Goal: Obtain resource: Obtain resource

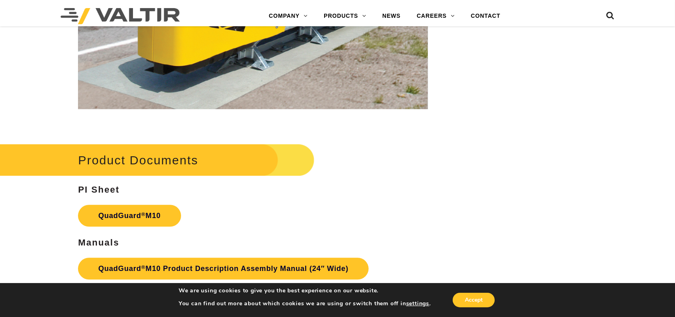
scroll to position [2707, 0]
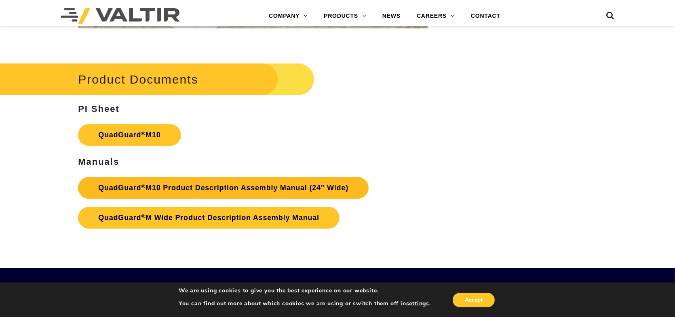
click at [208, 186] on link "QuadGuard ® M10 Product Description Assembly Manual (24″ Wide)" at bounding box center [223, 188] width 291 height 22
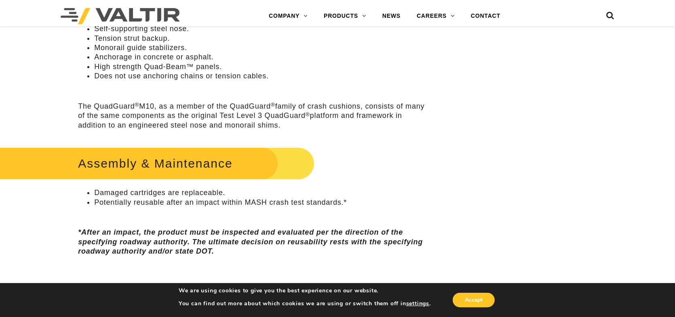
scroll to position [0, 0]
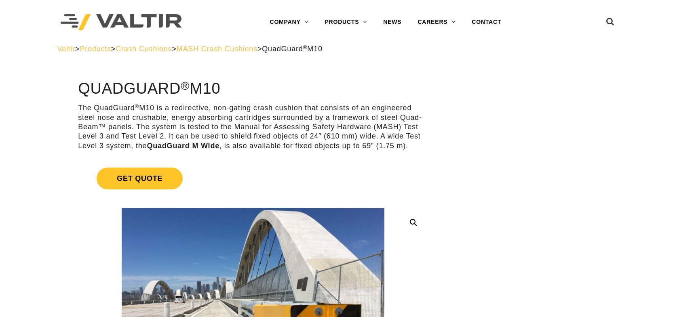
click at [227, 51] on span "MASH Crash Cushions" at bounding box center [217, 49] width 81 height 8
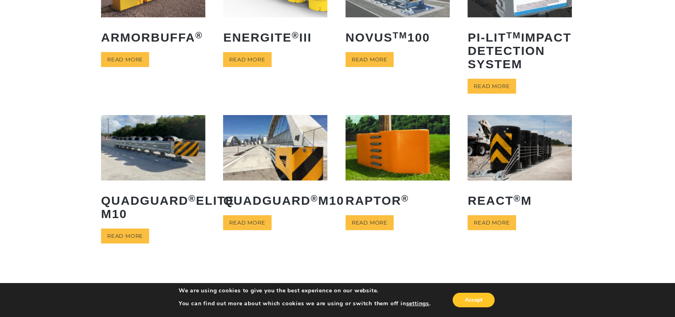
scroll to position [40, 0]
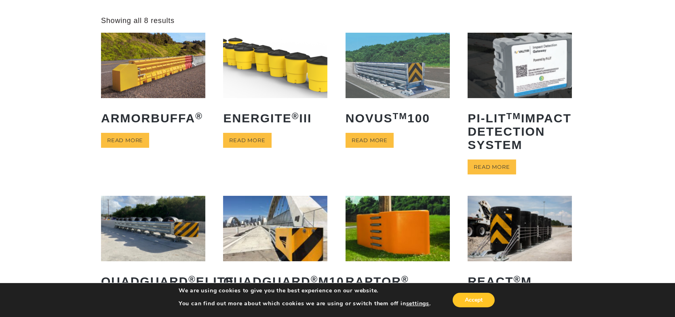
click at [405, 75] on img at bounding box center [397, 65] width 104 height 65
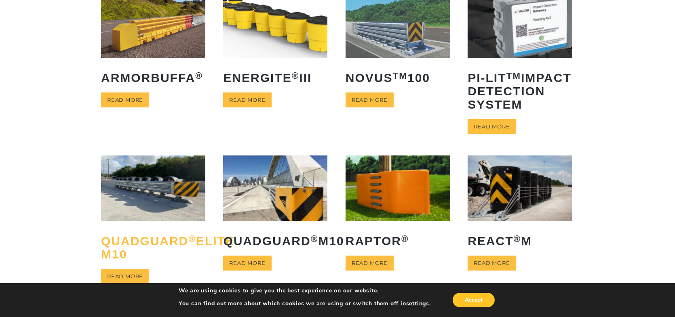
click at [156, 257] on h2 "QuadGuard ® Elite M10" at bounding box center [153, 247] width 104 height 39
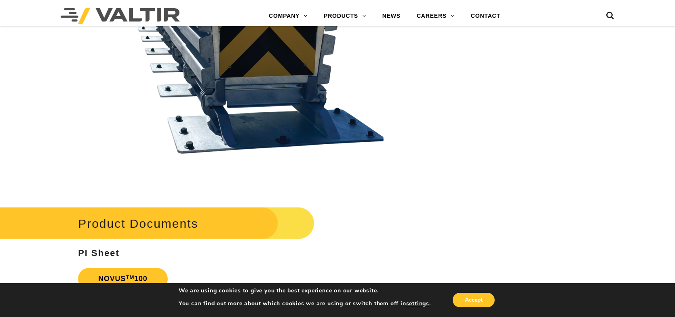
scroll to position [1778, 0]
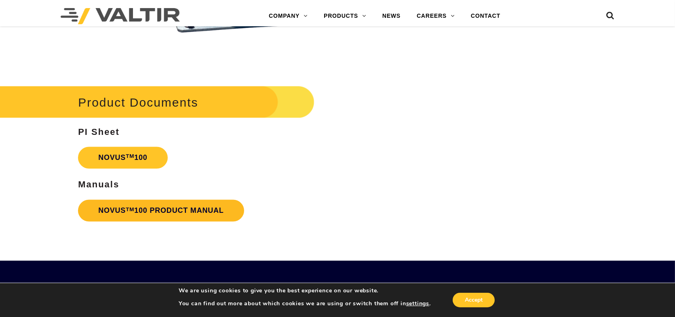
click at [166, 207] on link "NOVUS TM 100 PRODUCT MANUAL" at bounding box center [161, 211] width 166 height 22
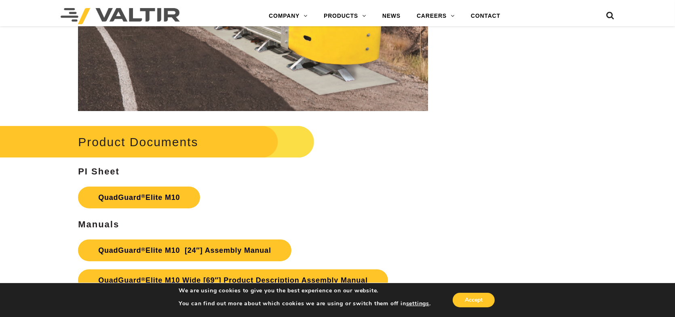
scroll to position [4000, 0]
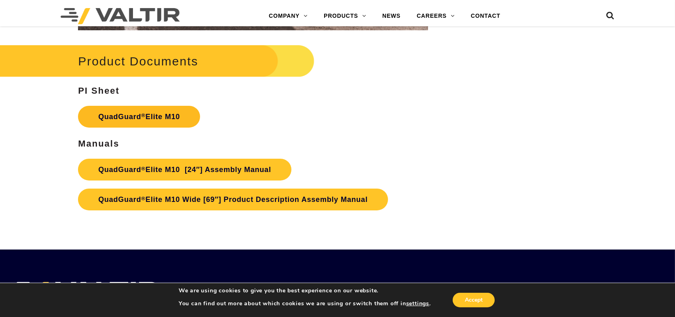
click at [168, 119] on link "QuadGuard ® Elite M10" at bounding box center [139, 117] width 122 height 22
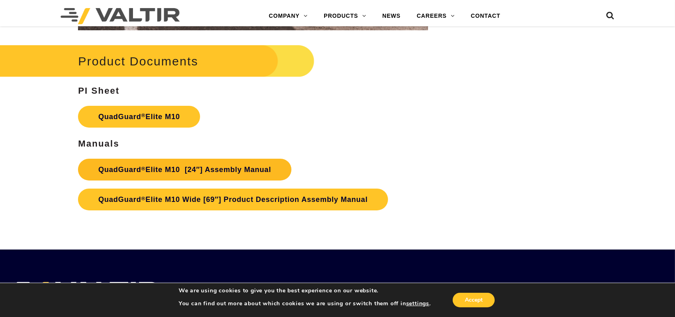
click at [242, 162] on link "QuadGuard ® Elite M10 [24″] Assembly Manual" at bounding box center [184, 170] width 213 height 22
